Goal: Task Accomplishment & Management: Use online tool/utility

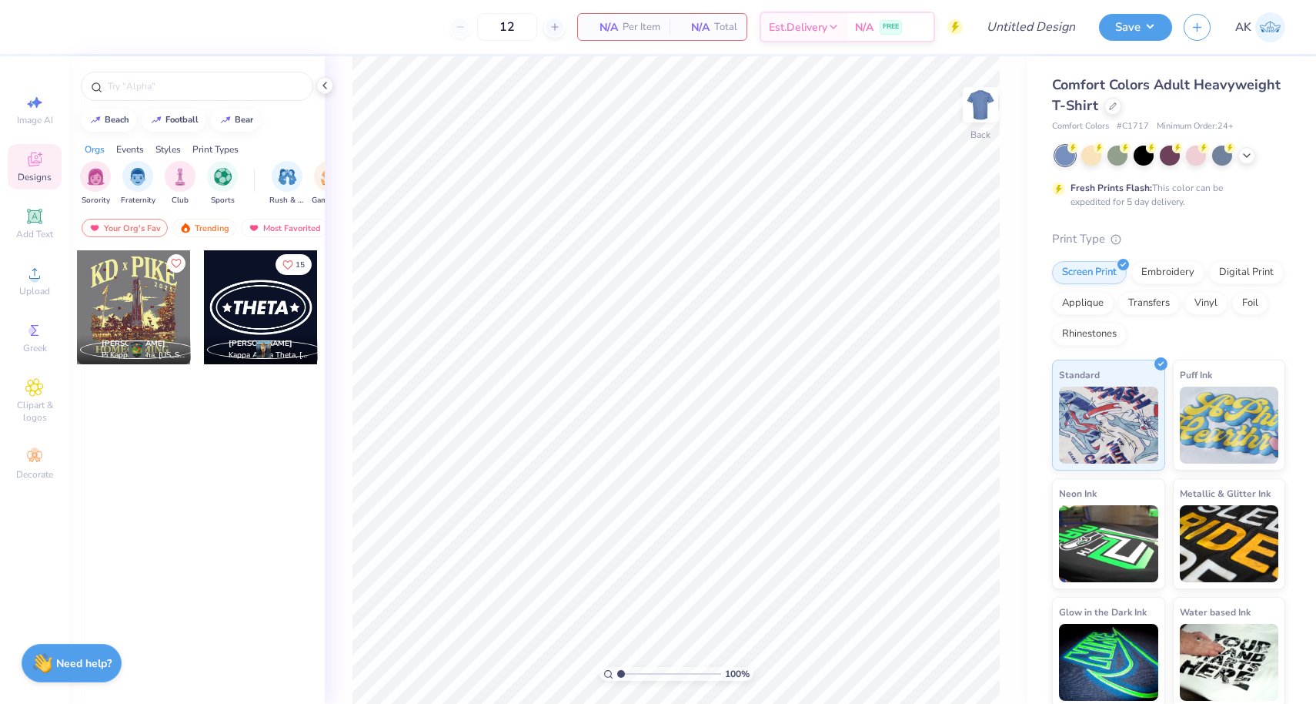
click at [19, 179] on span "Designs" at bounding box center [35, 177] width 34 height 12
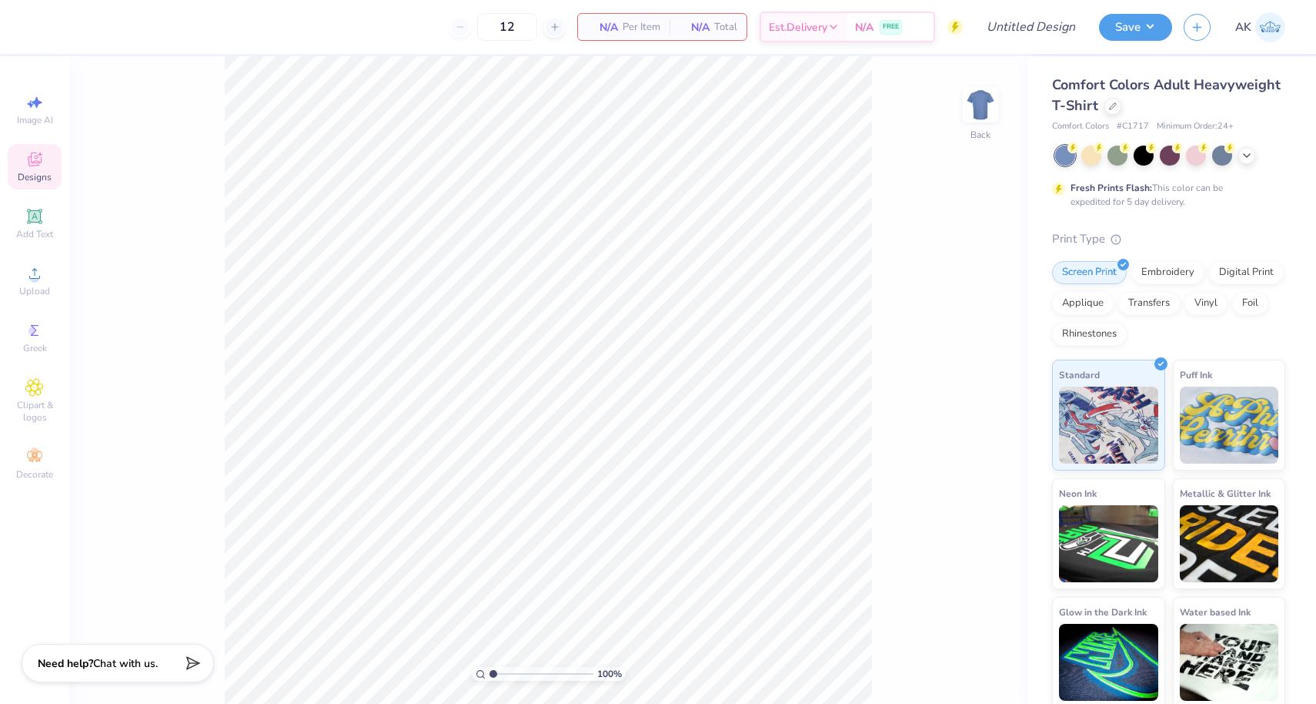
click at [55, 168] on div "Designs" at bounding box center [35, 166] width 54 height 45
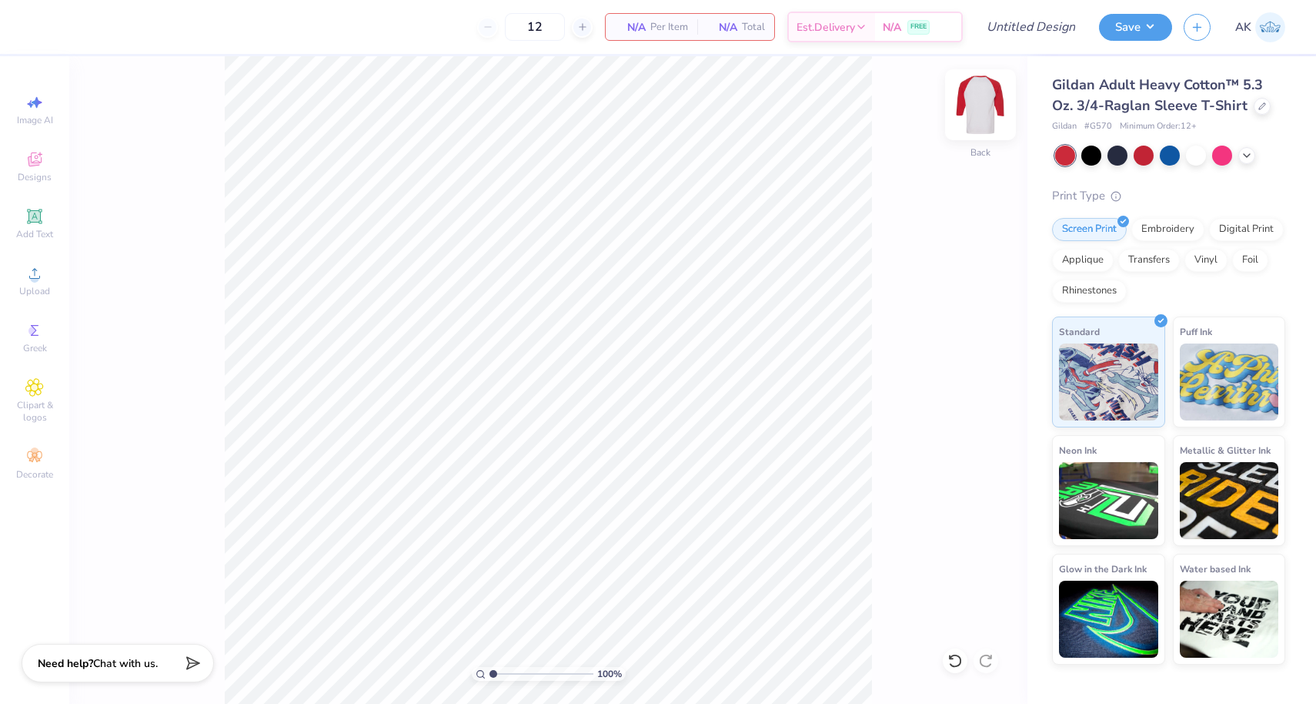
click at [981, 92] on img at bounding box center [981, 105] width 62 height 62
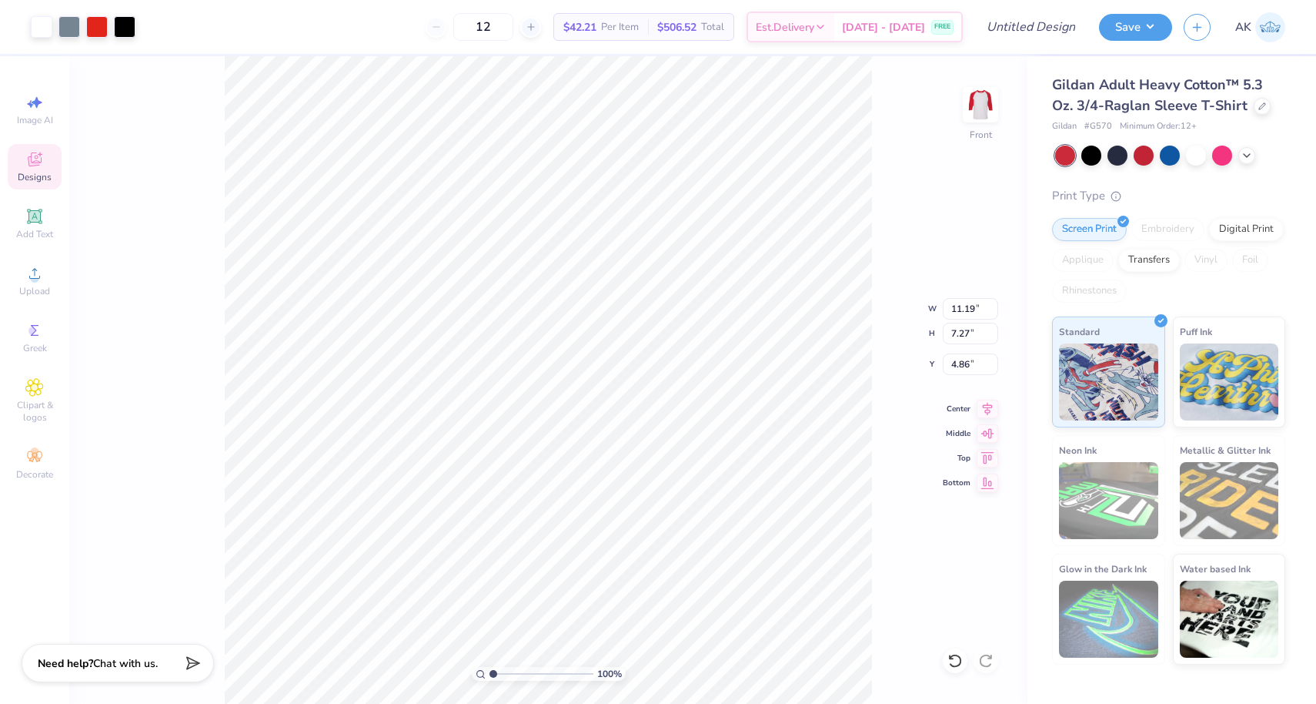
type input "12.32"
type input "8.00"
type input "4.47"
type input "13.68"
type input "8.88"
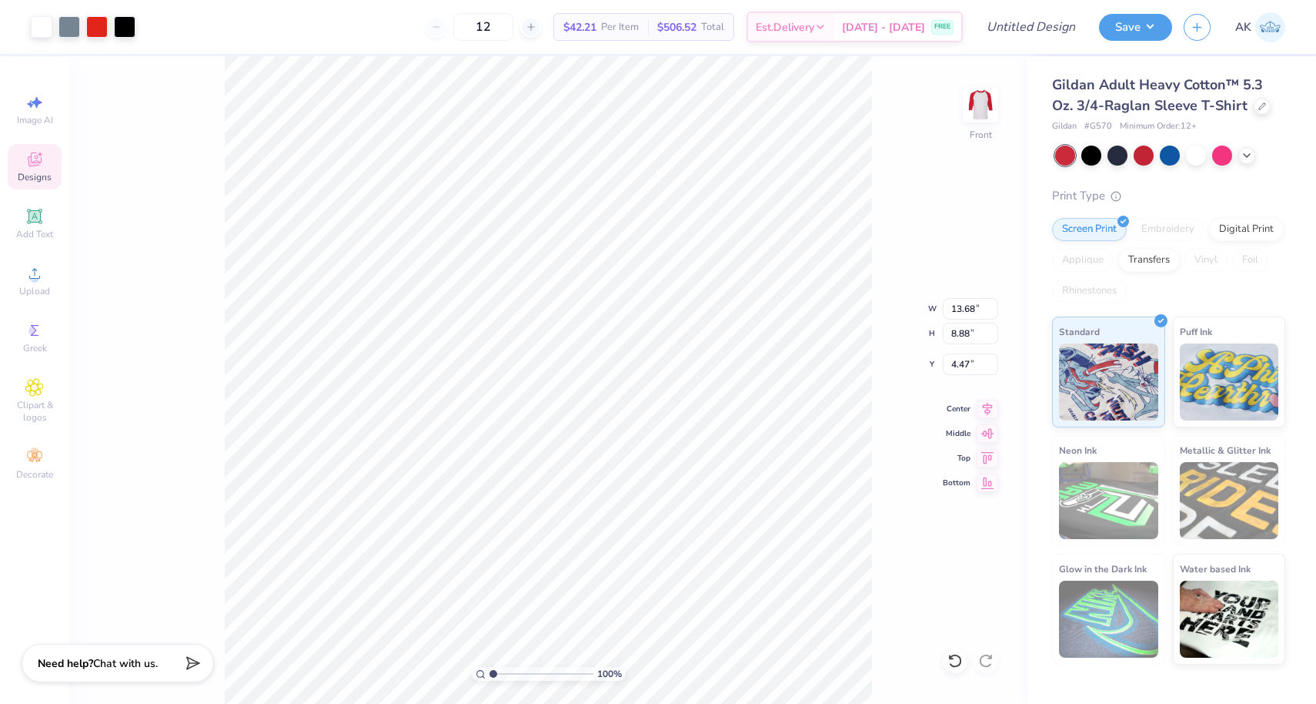
type input "4.46"
type input "12.55"
type input "8.15"
type input "4.48"
click at [1259, 105] on icon at bounding box center [1263, 105] width 8 height 8
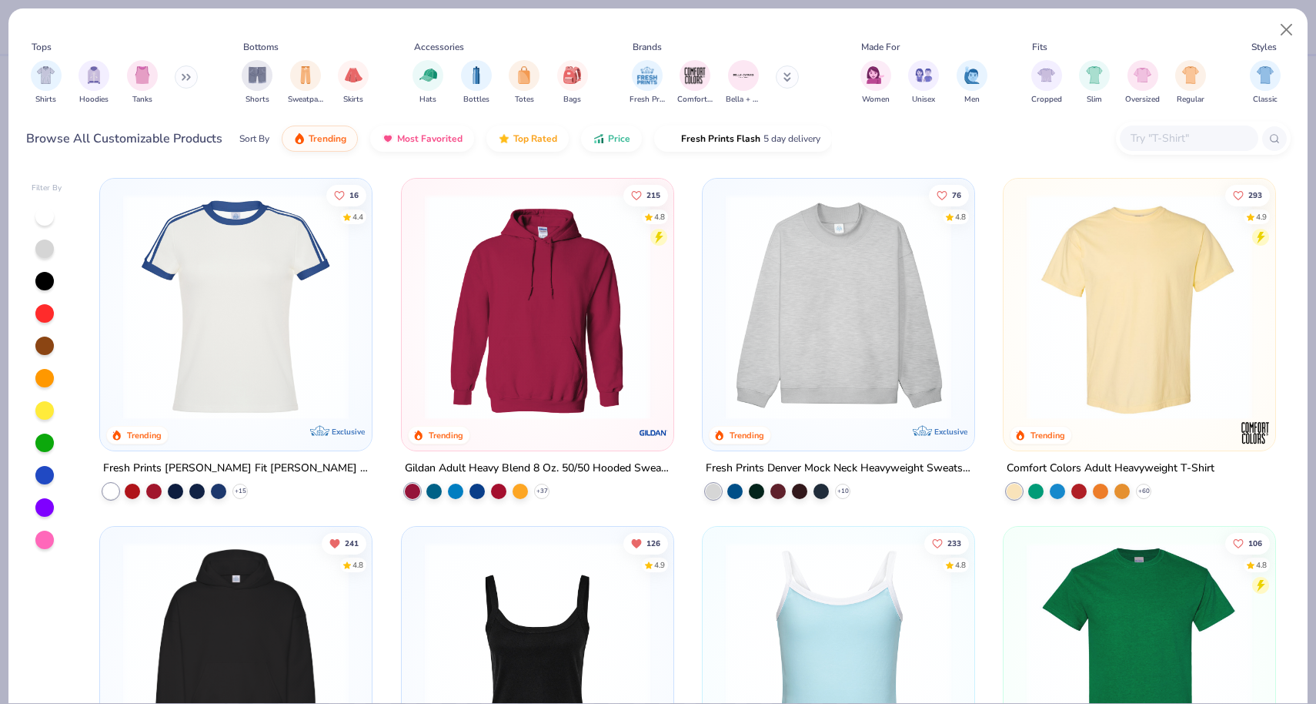
click at [1091, 309] on img at bounding box center [1139, 307] width 241 height 226
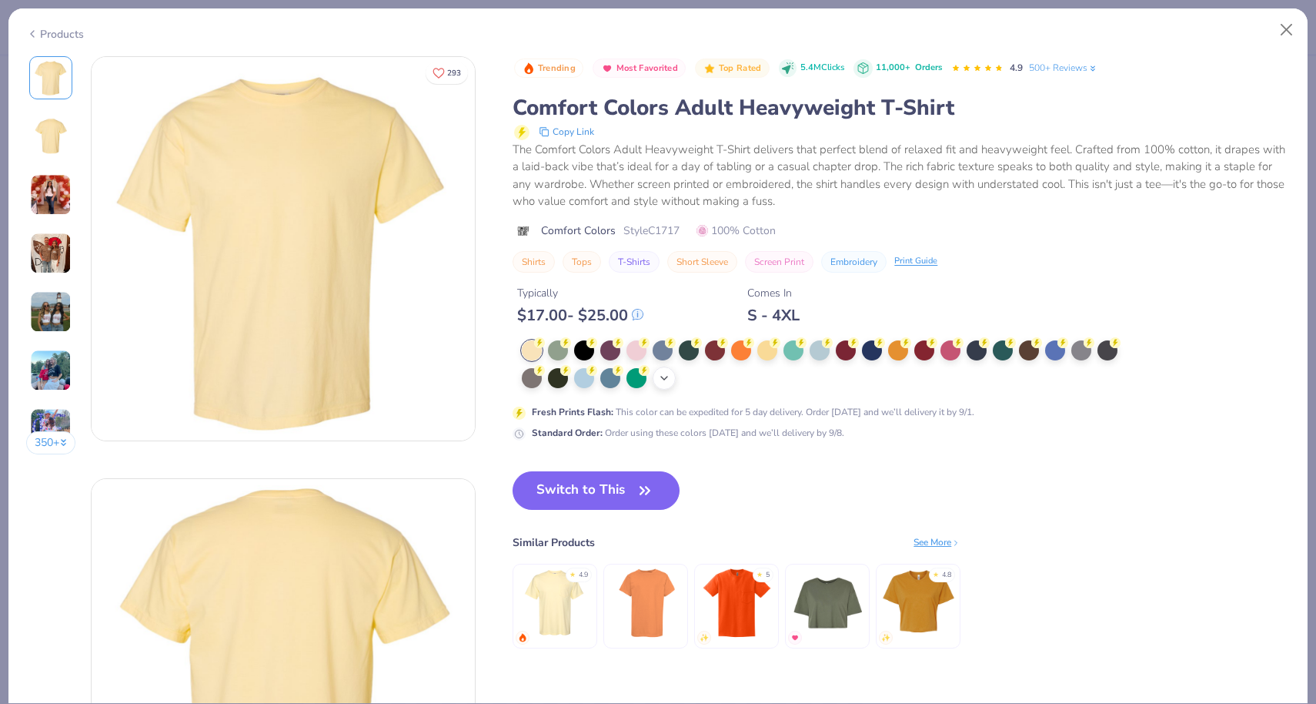
click at [666, 375] on icon at bounding box center [664, 378] width 12 height 12
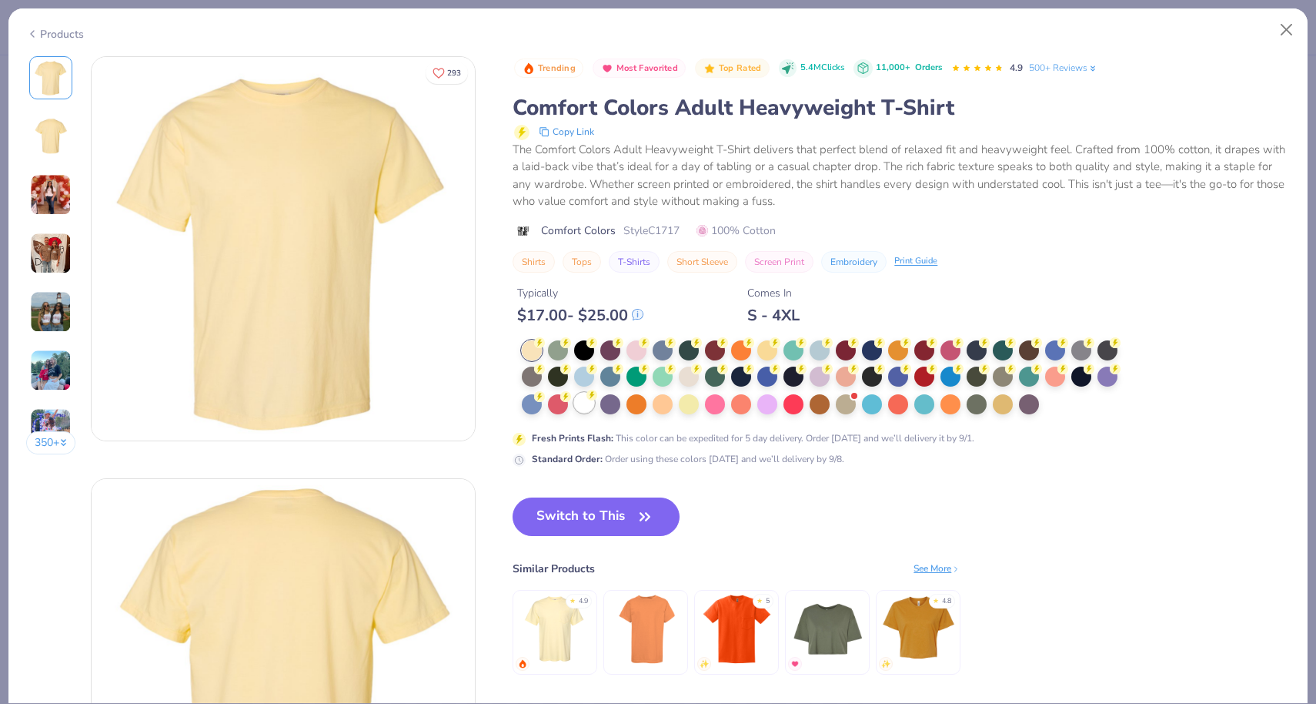
click at [583, 407] on div at bounding box center [584, 403] width 20 height 20
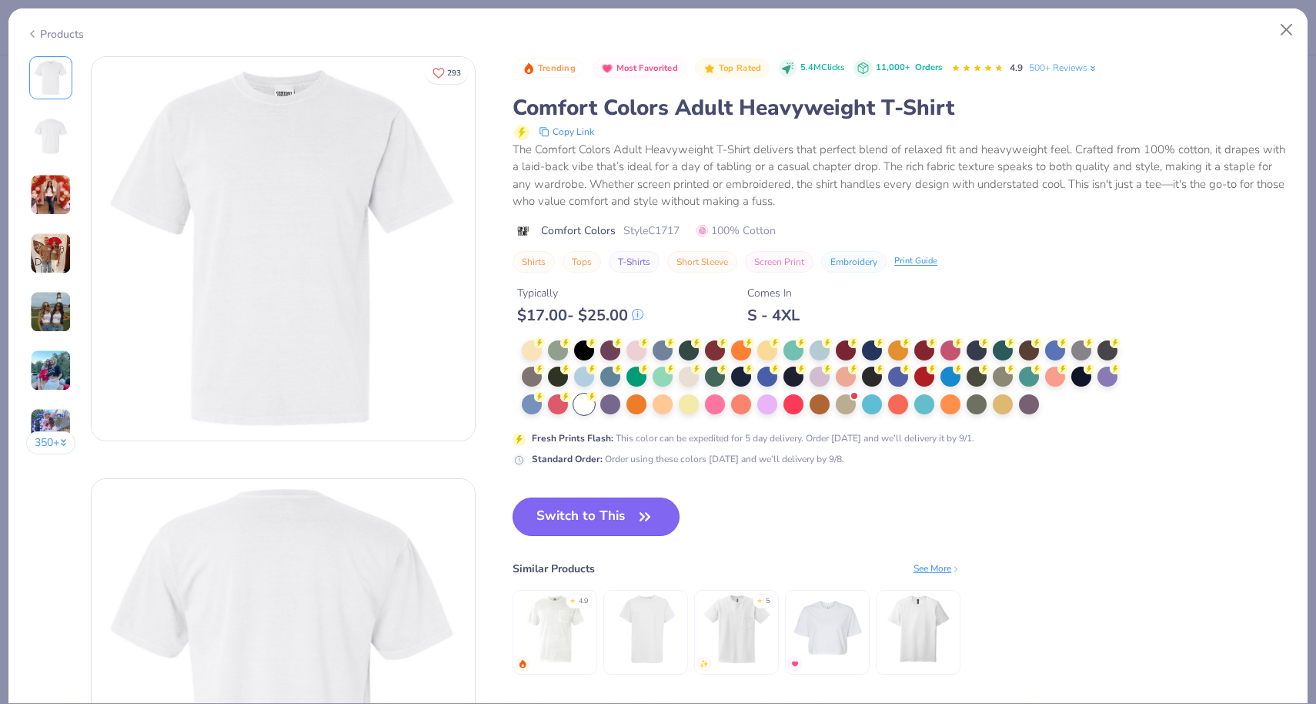
click at [573, 508] on button "Switch to This" at bounding box center [596, 516] width 167 height 38
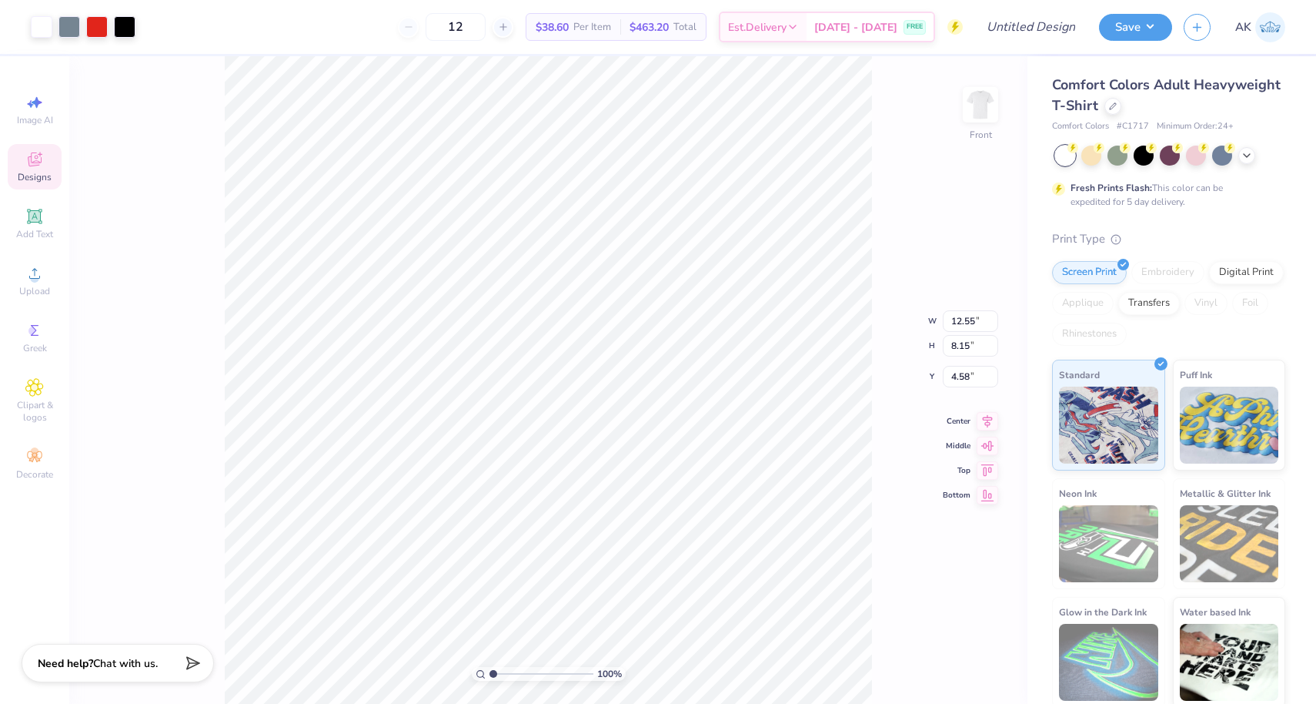
type input "3.39"
click at [1108, 23] on button "Save" at bounding box center [1135, 25] width 73 height 27
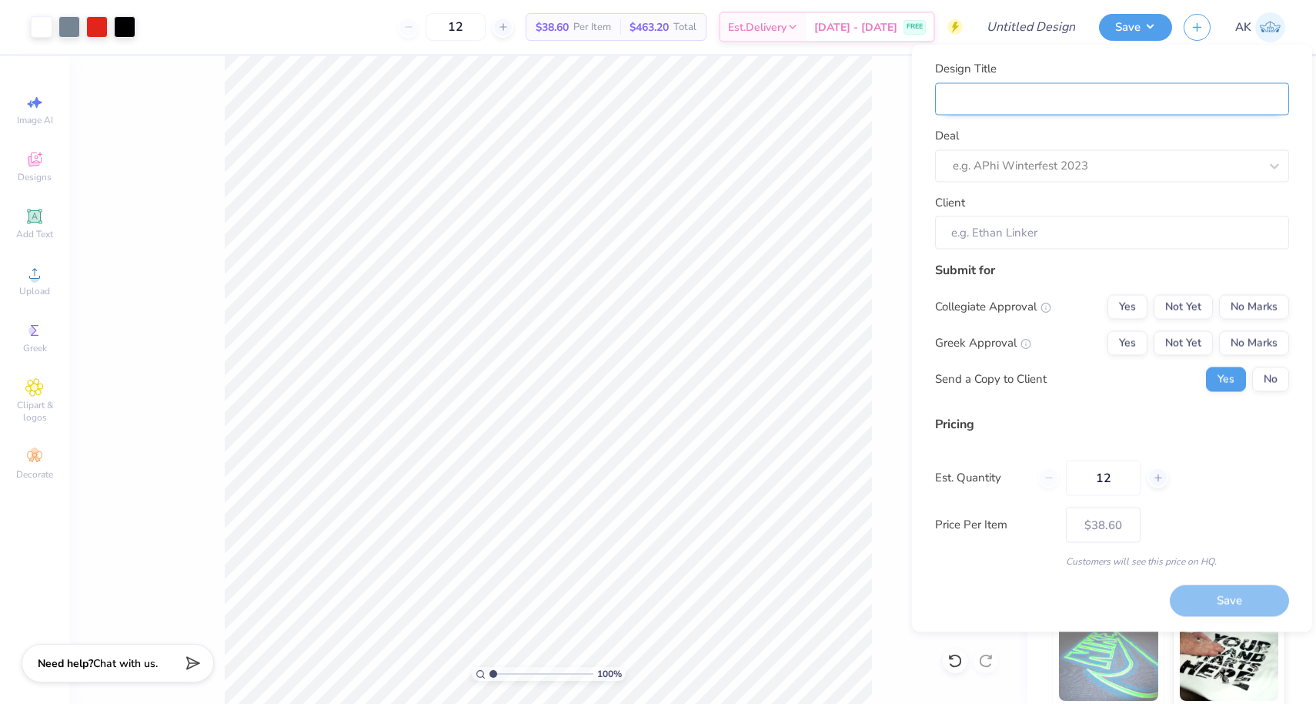
click at [1121, 100] on input "Design Title" at bounding box center [1112, 98] width 354 height 33
type input "T"
type input "Th"
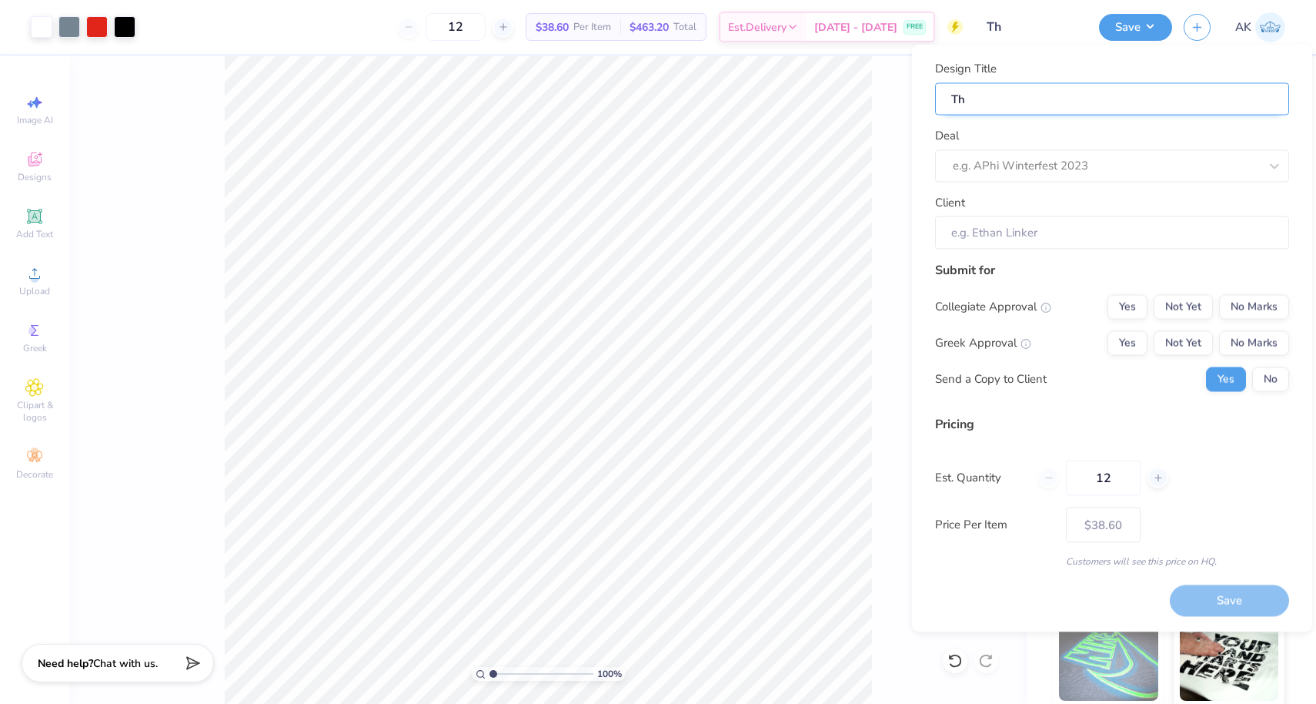
type input "The"
type input "Thet"
type input "Theta"
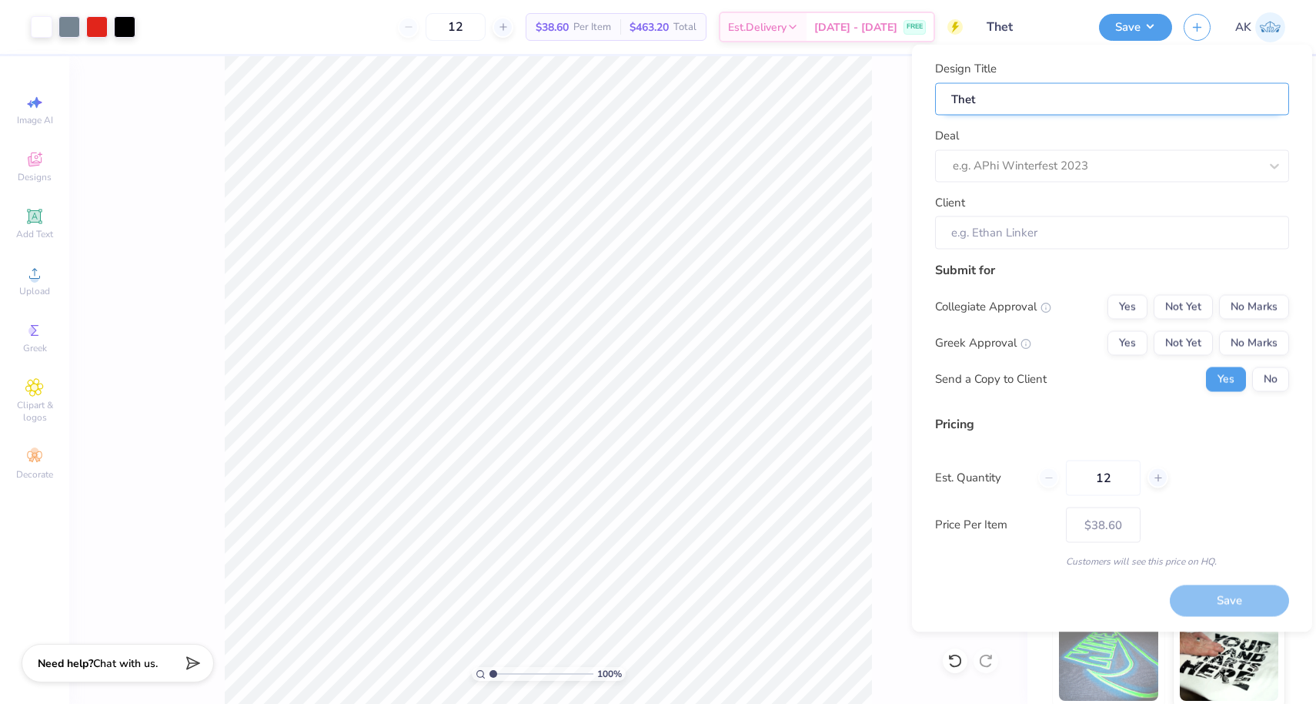
type input "Theta"
type input "Theta C"
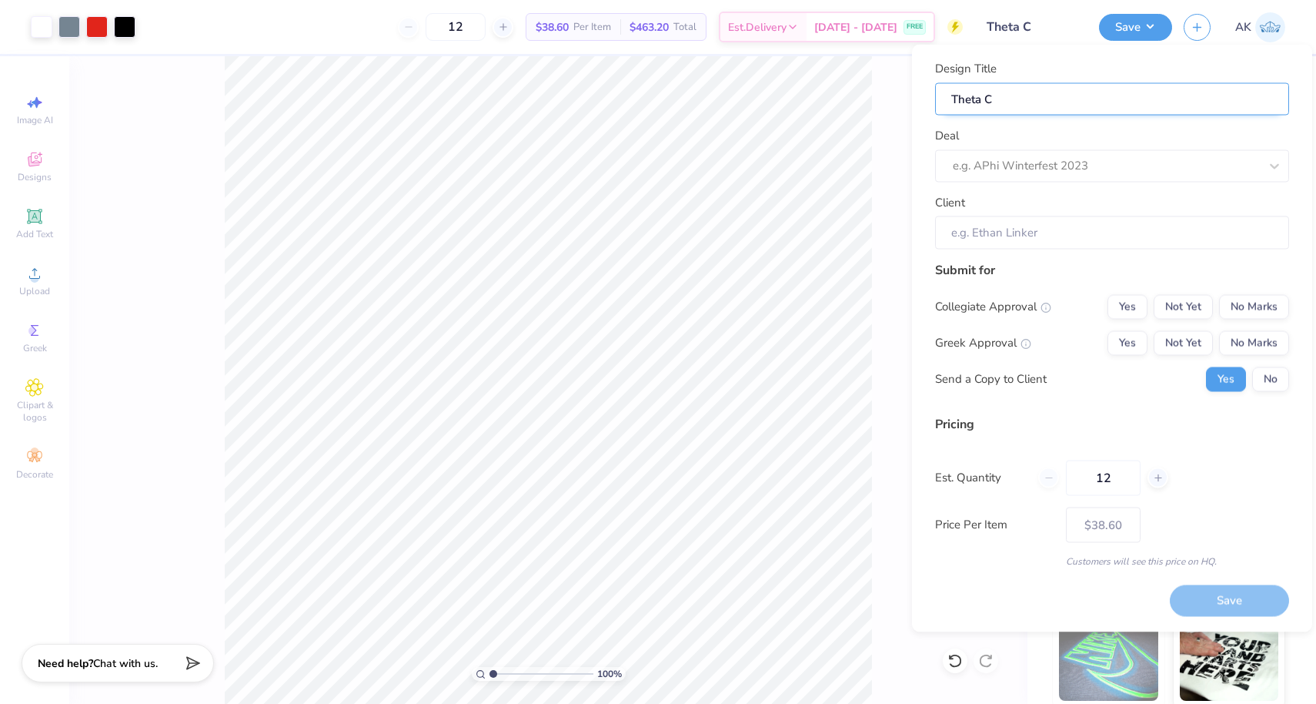
type input "Theta Ch"
type input "Theta Chi"
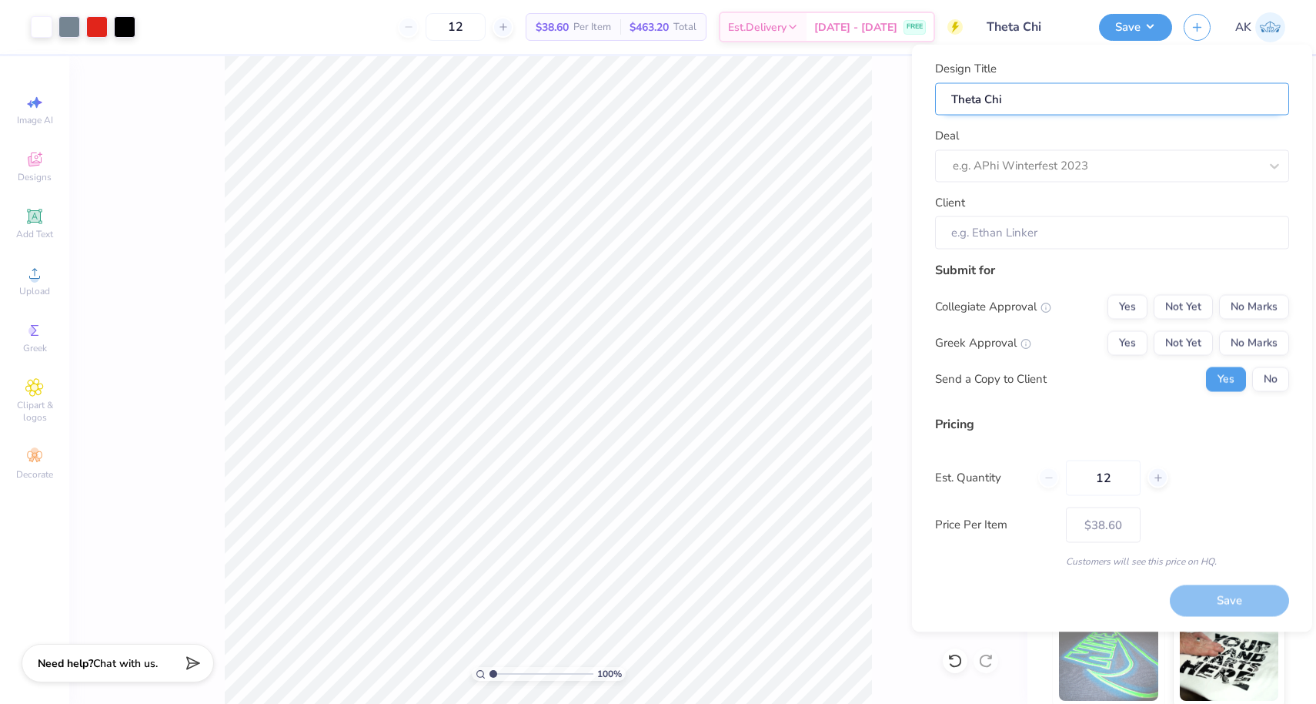
type input "Theta Chi"
type input "Theta Chi P"
type input "Theta Chi Pa"
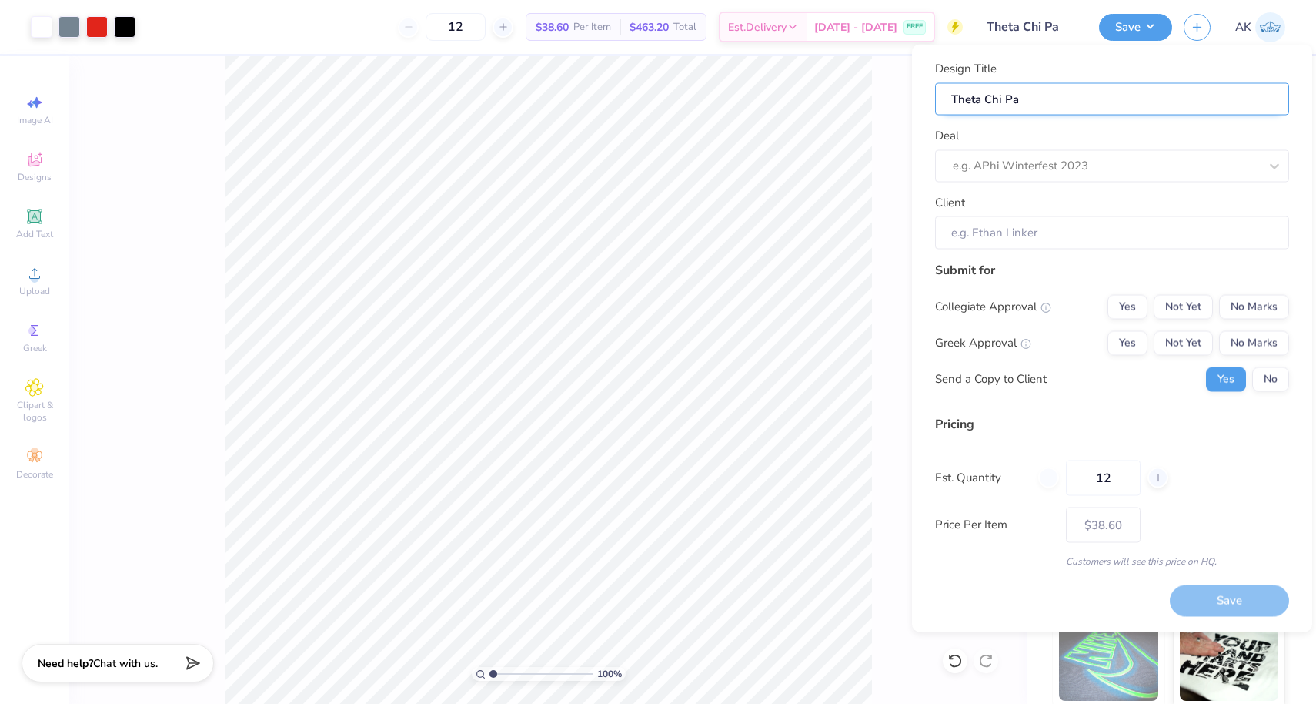
type input "Theta Chi Par"
type input "Theta Chi Pare"
type input "Theta Chi Paren"
type input "Theta Chi Parent"
type input "Theta Chi Parents"
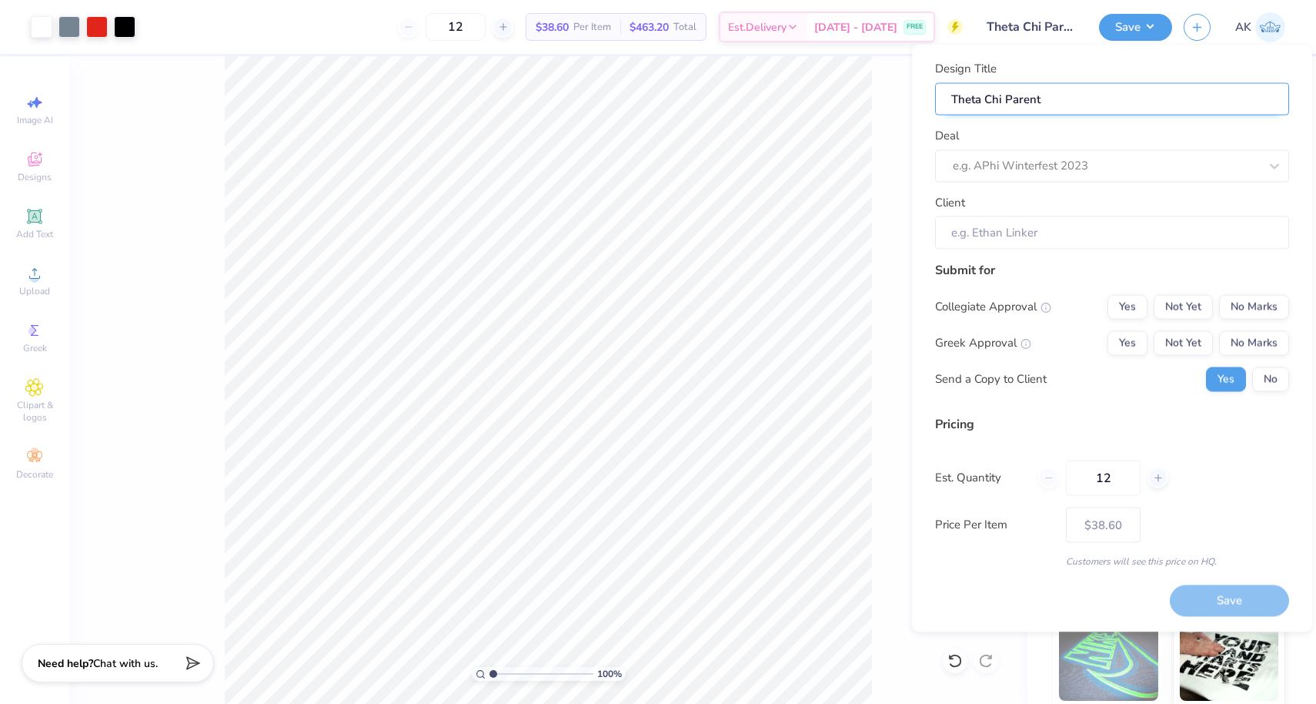
type input "Theta Chi Parents"
type input "Theta Chi Parents W"
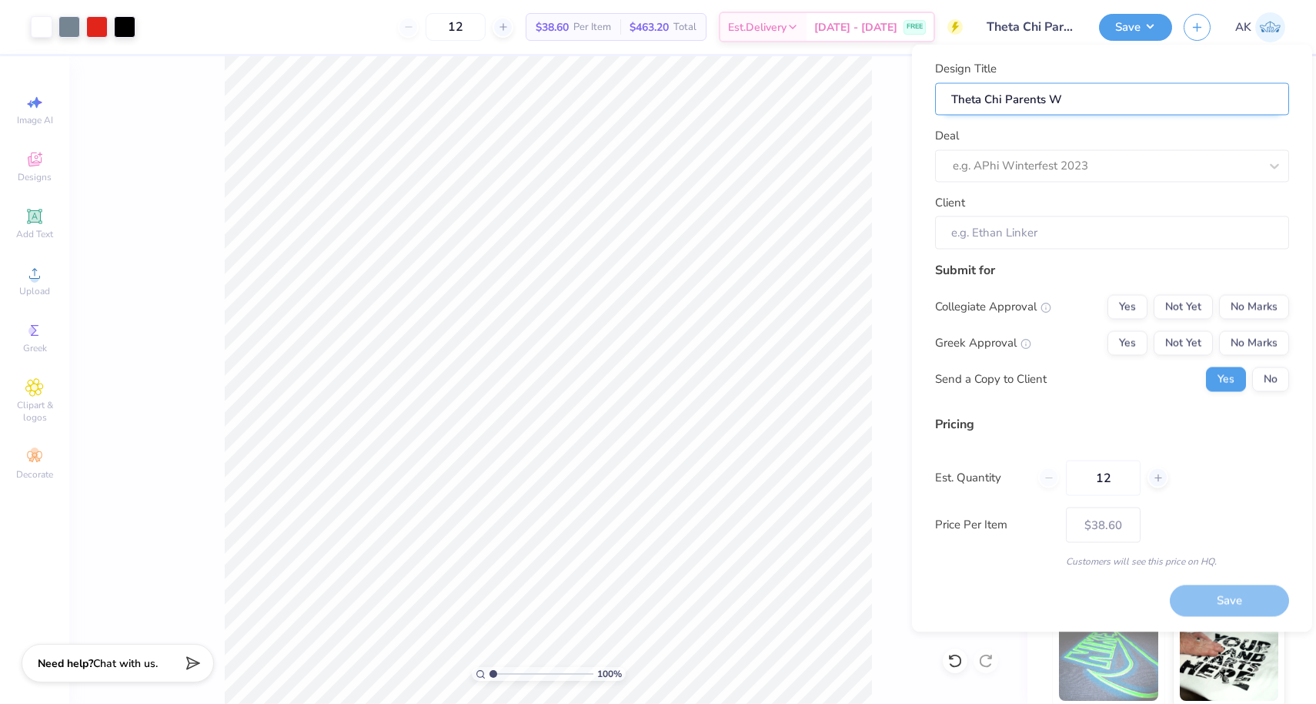
type input "Theta Chi Parents We"
type input "Theta Chi Parents Wee"
type input "Theta Chi Parents Week"
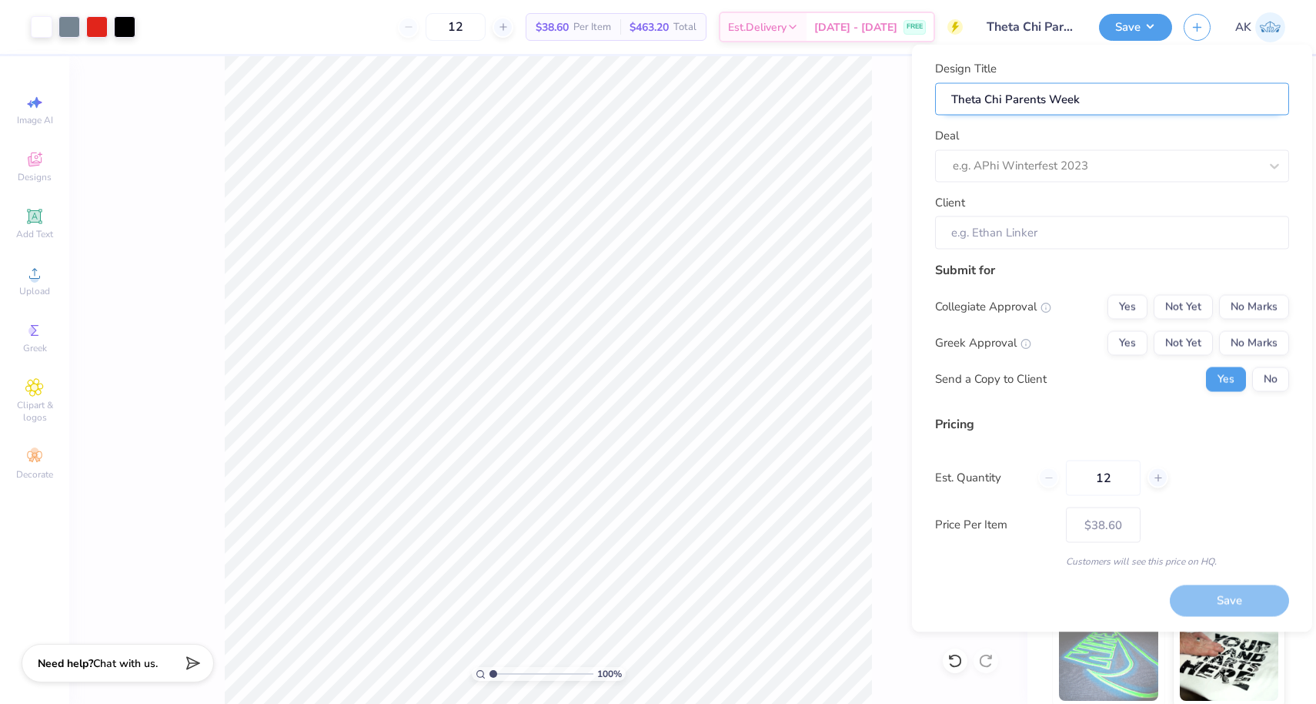
type input "Theta Chi Parents Weeke"
type input "Theta Chi Parents Weeken"
type input "Theta Chi Parents Weekend"
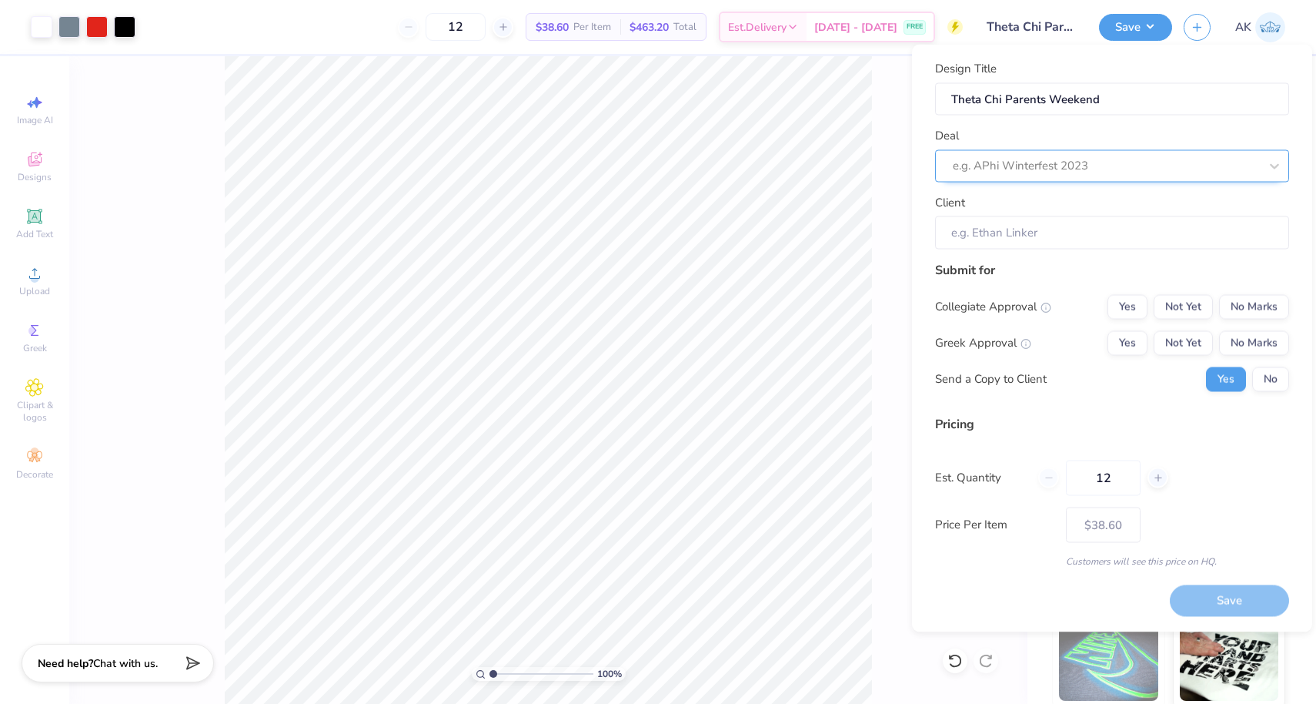
click at [1125, 155] on div at bounding box center [1106, 165] width 306 height 21
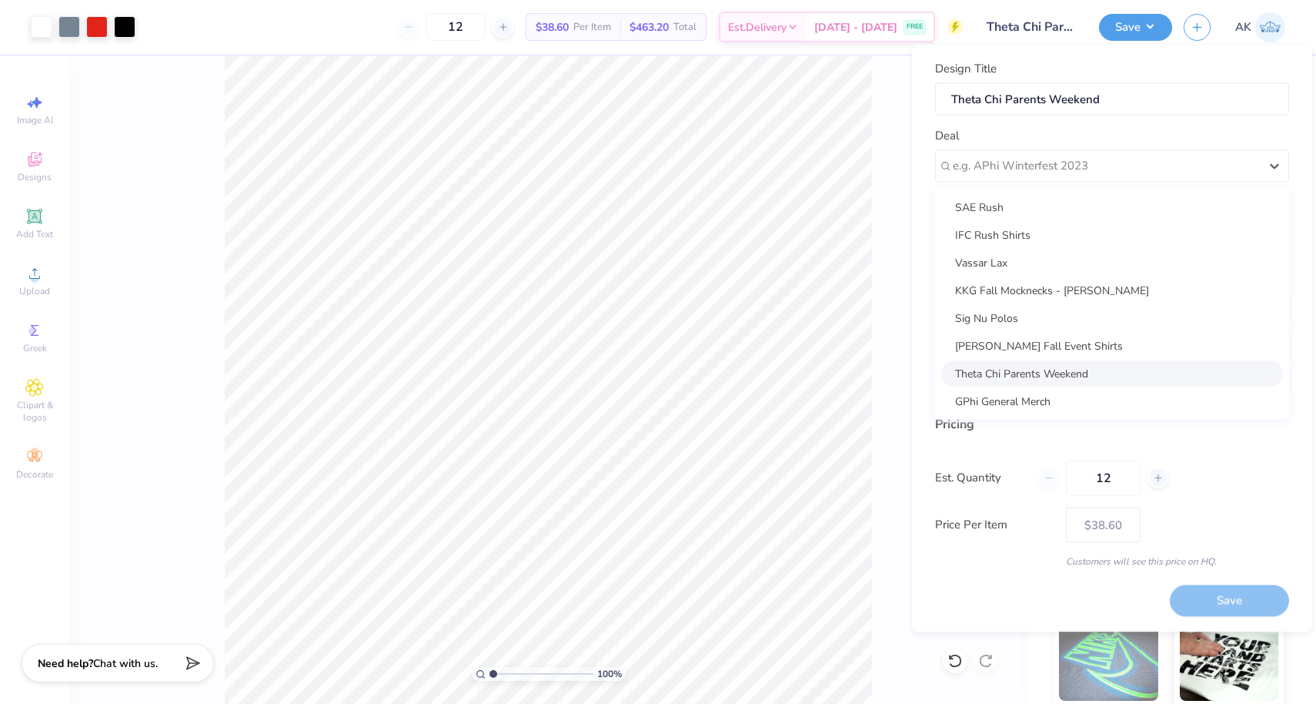
click at [1046, 366] on div "Theta Chi Parents Weekend" at bounding box center [1112, 372] width 342 height 25
type input "Josh Barsky"
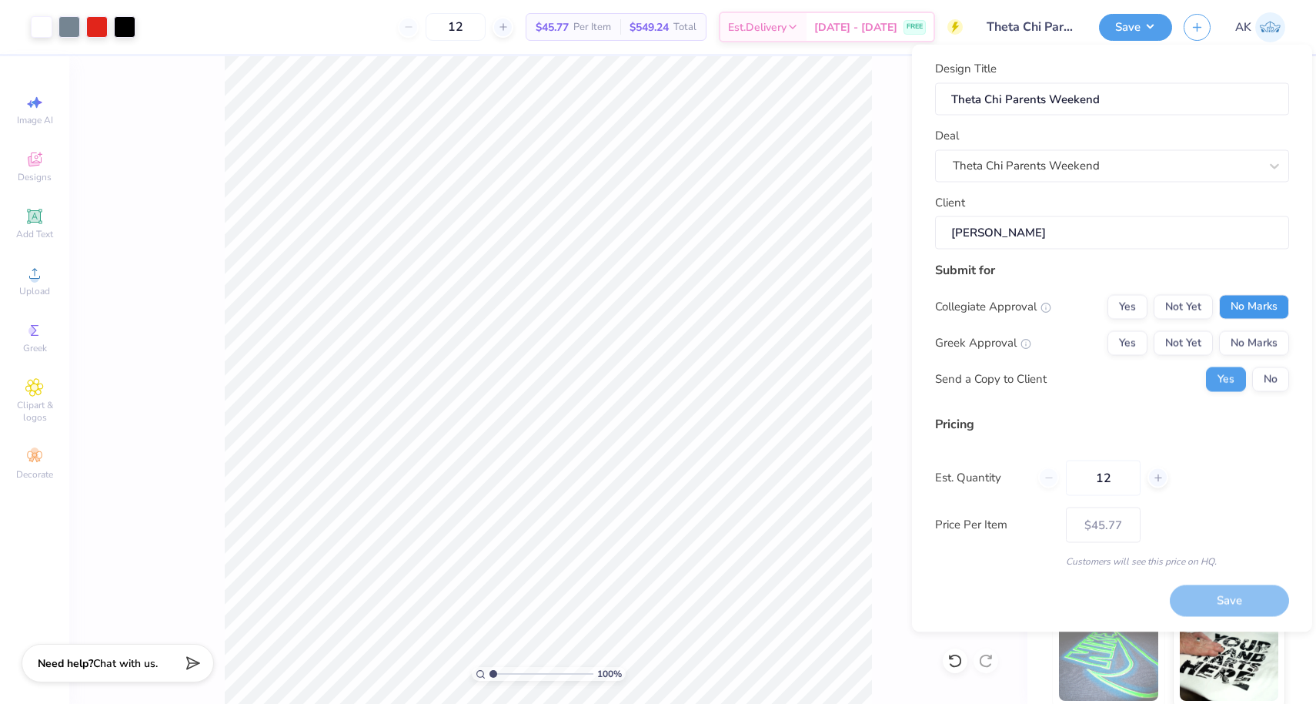
click at [1233, 313] on button "No Marks" at bounding box center [1254, 306] width 70 height 25
click at [1125, 341] on button "Yes" at bounding box center [1128, 342] width 40 height 25
type input "$45.77"
click at [1277, 383] on button "No" at bounding box center [1270, 378] width 37 height 25
drag, startPoint x: 1128, startPoint y: 470, endPoint x: 1075, endPoint y: 470, distance: 53.1
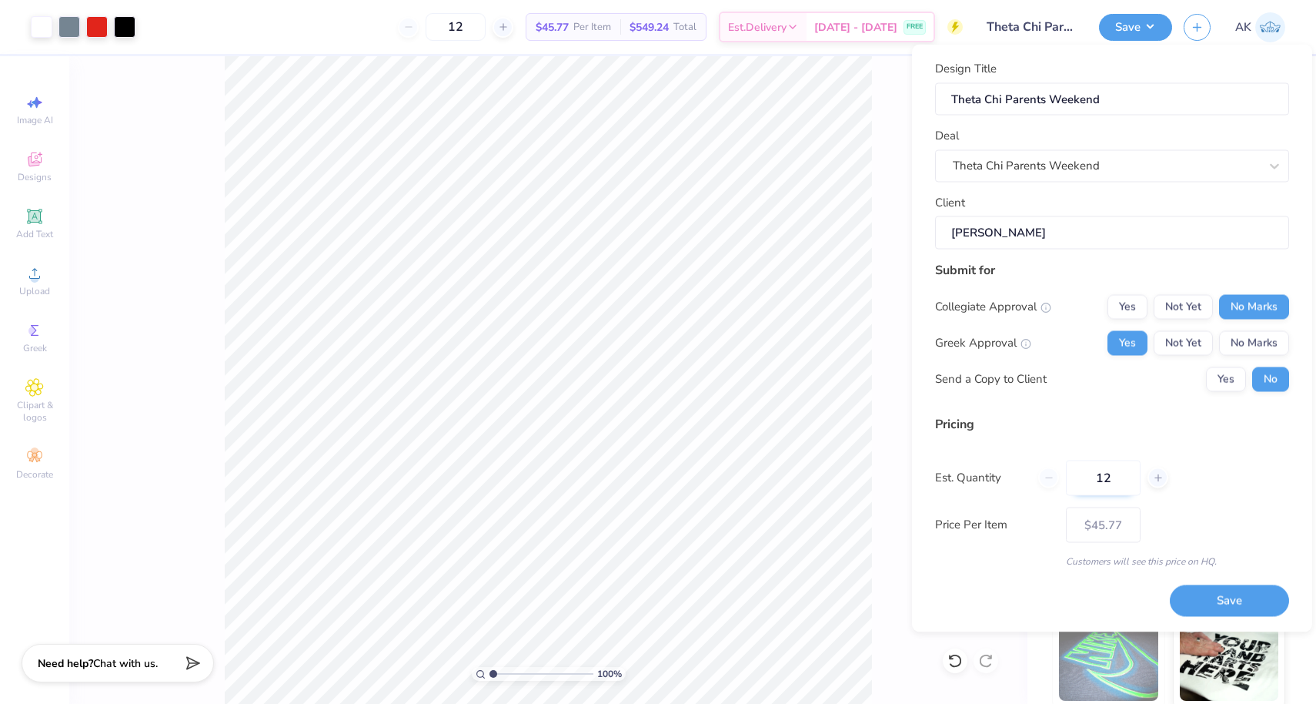
click at [1075, 472] on input "12" at bounding box center [1103, 477] width 75 height 35
type input "48"
type input "$22.45"
type input "48"
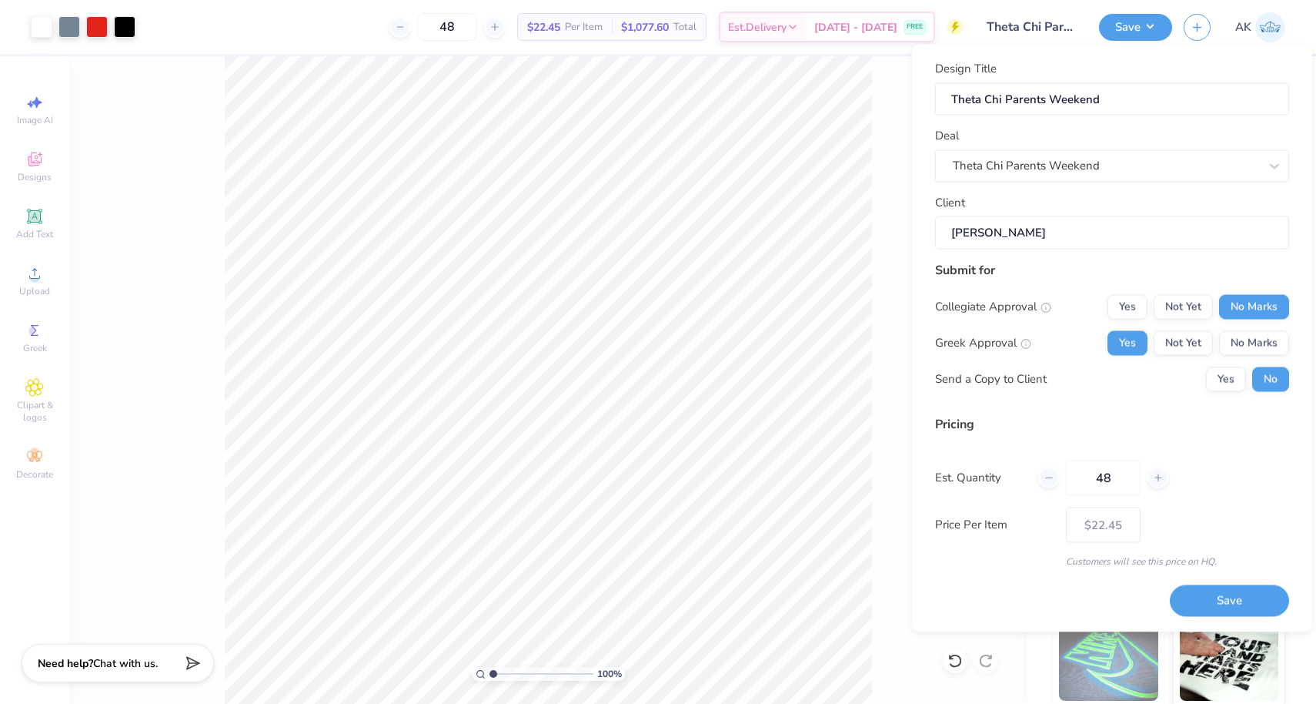
click at [1173, 530] on div "Price Per Item $22.45" at bounding box center [1112, 523] width 354 height 35
click at [1199, 599] on button "Save" at bounding box center [1229, 601] width 119 height 32
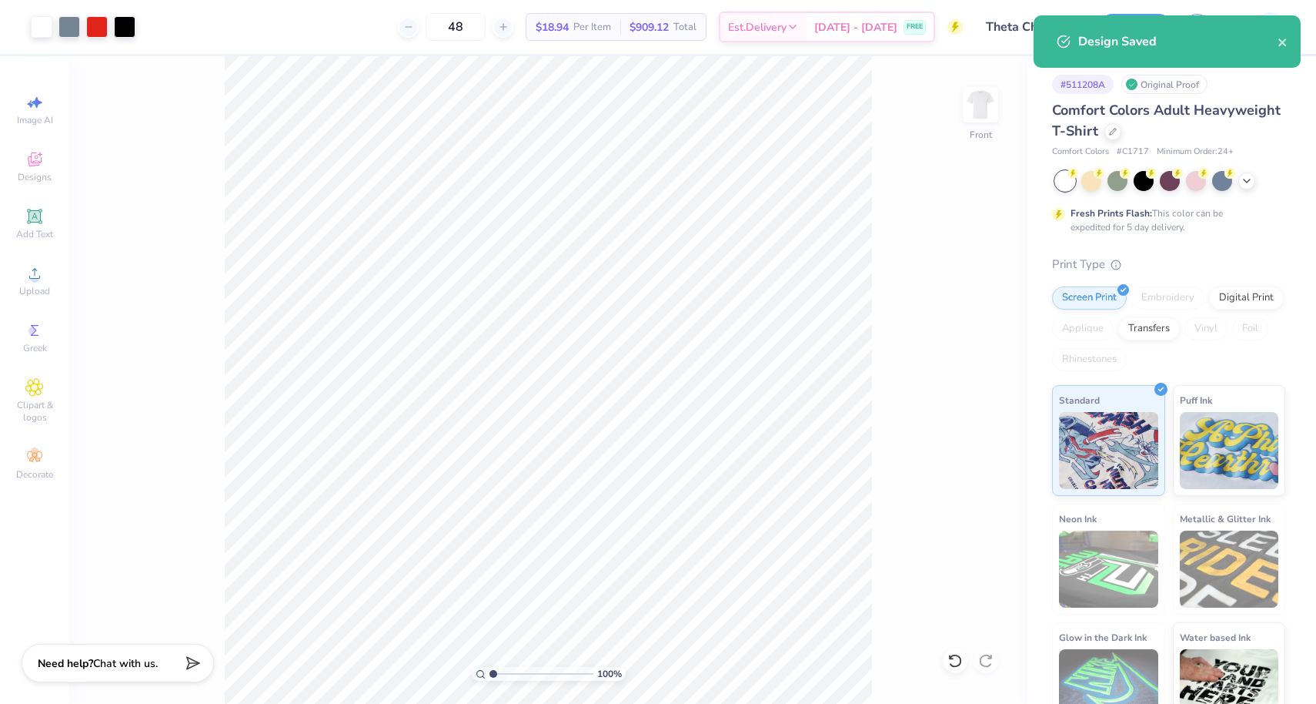
type input "$22.45"
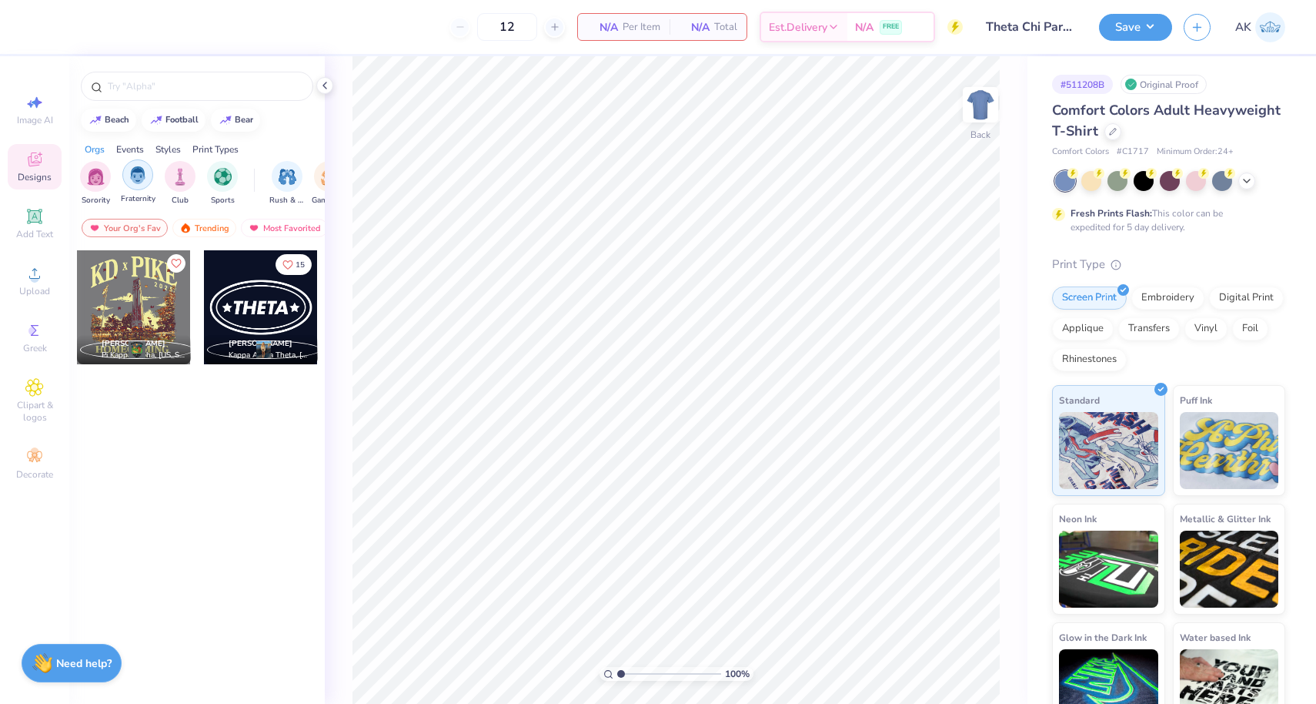
click at [123, 179] on div "filter for Fraternity" at bounding box center [137, 174] width 31 height 31
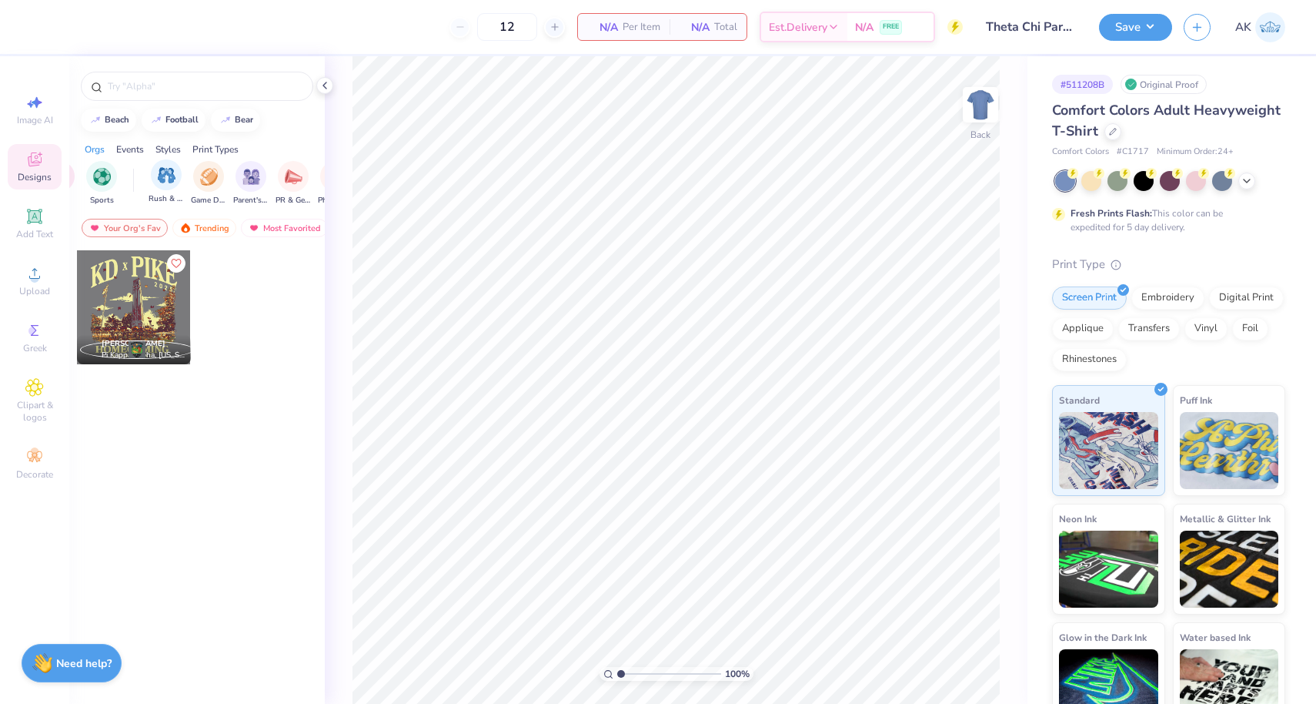
scroll to position [0, 131]
click at [238, 183] on div "filter for Parent's Weekend" at bounding box center [241, 174] width 31 height 31
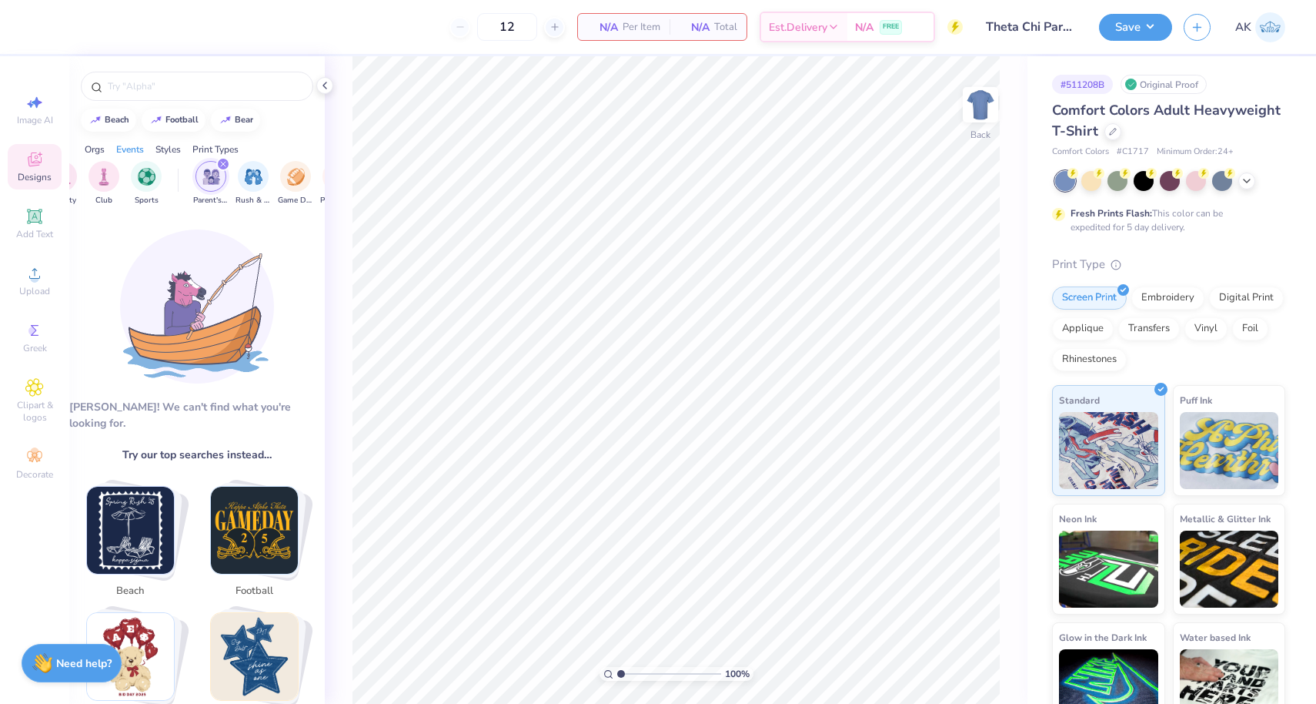
scroll to position [0, 0]
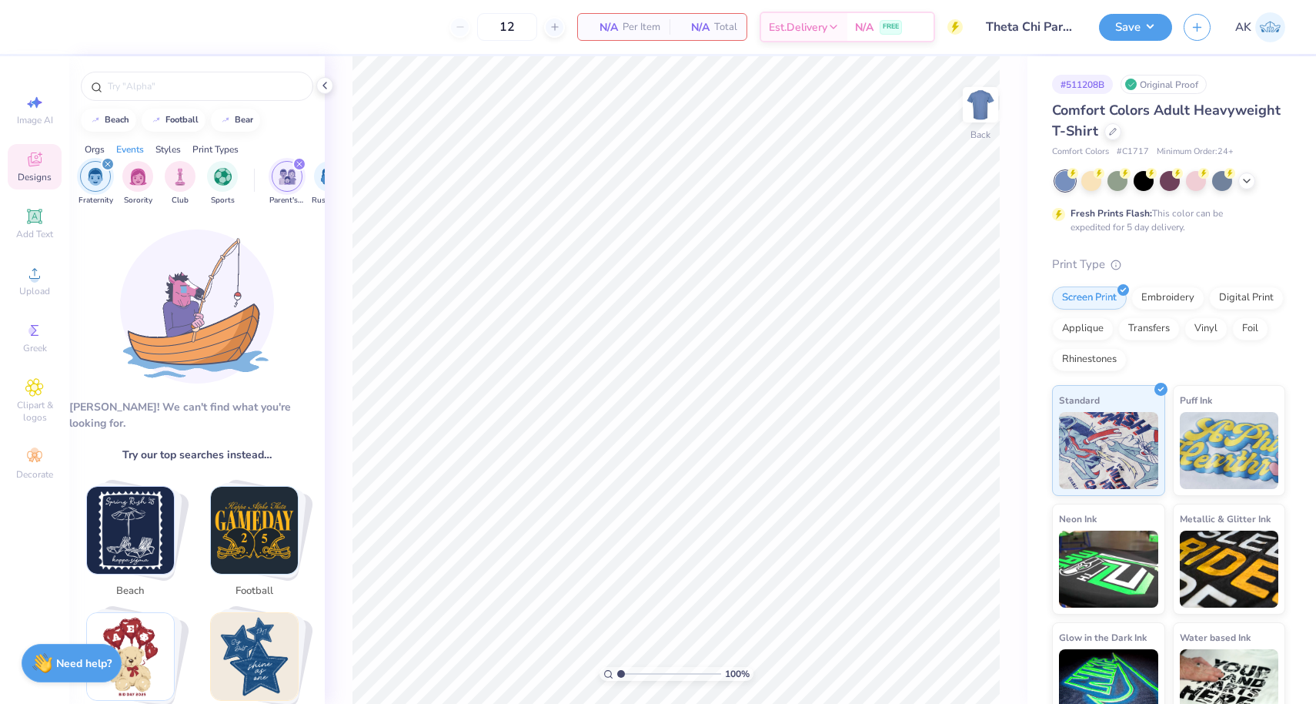
click at [106, 165] on icon "filter for Fraternity" at bounding box center [107, 164] width 5 height 5
click at [102, 183] on div "filter for Sorority" at bounding box center [95, 174] width 31 height 31
click at [106, 170] on div "filter for Sorority" at bounding box center [108, 164] width 14 height 14
click at [130, 175] on img "filter for Fraternity" at bounding box center [137, 175] width 17 height 18
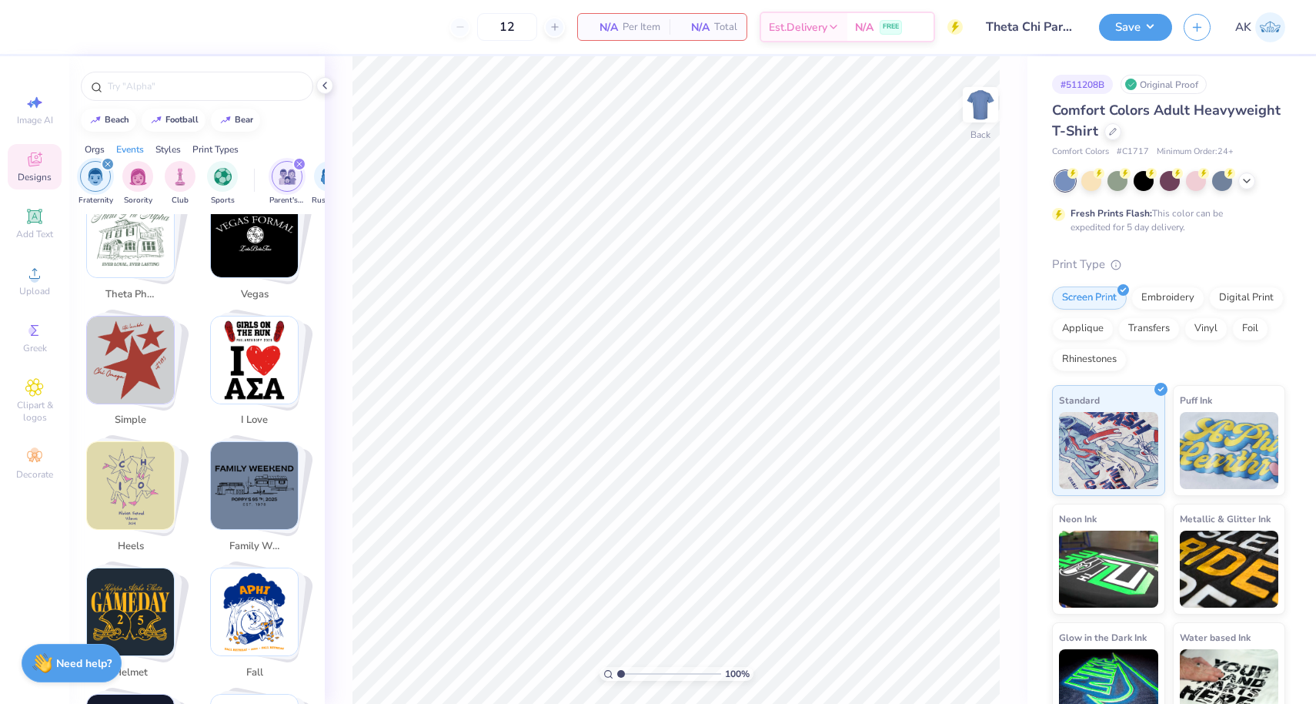
scroll to position [2313, 0]
click at [236, 460] on img "Stack Card Button family weekend" at bounding box center [254, 484] width 87 height 87
type input "family weekend"
click at [246, 477] on img "Stack Card Button family weekend" at bounding box center [254, 484] width 87 height 87
click at [252, 465] on img "Stack Card Button family weekend" at bounding box center [254, 484] width 87 height 87
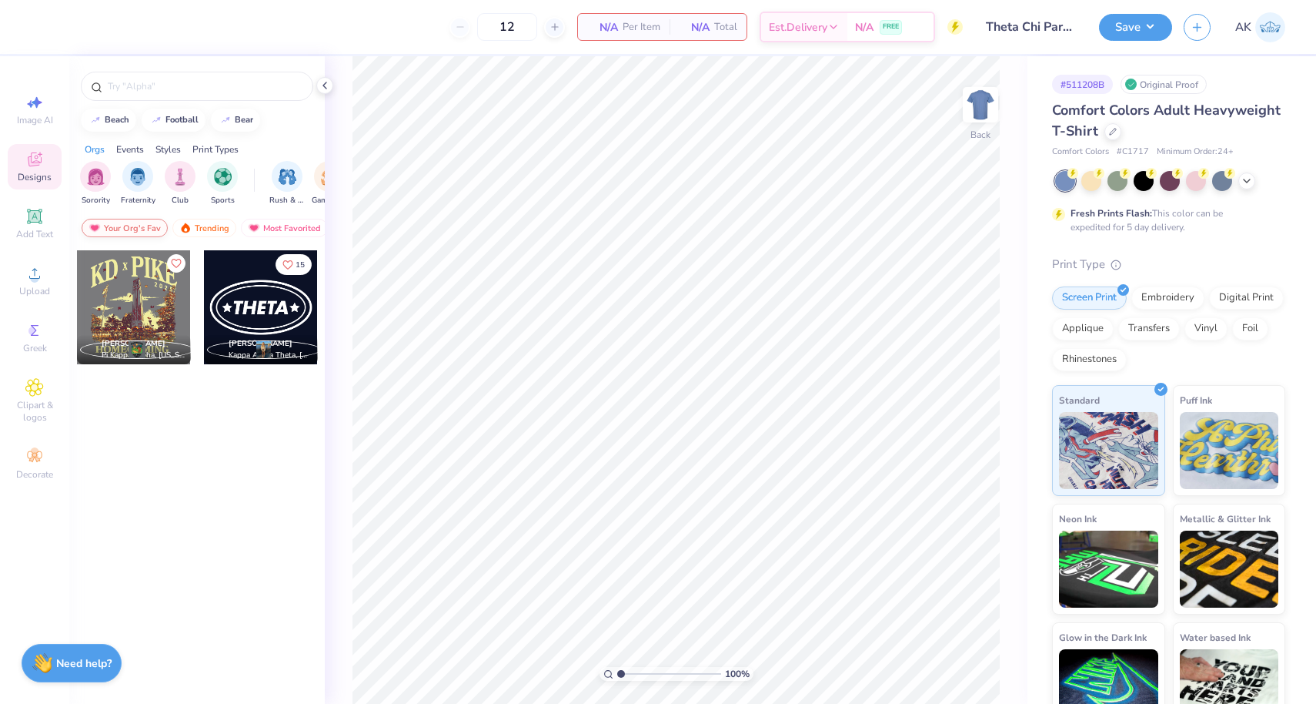
click at [161, 224] on div "Your Org's Fav" at bounding box center [125, 228] width 86 height 18
